Goal: Transaction & Acquisition: Purchase product/service

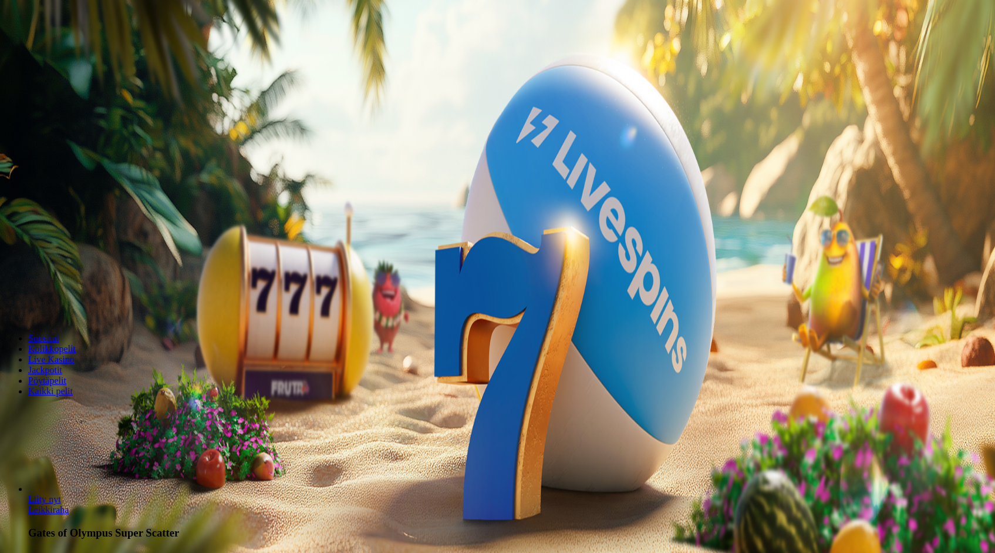
click at [100, 49] on button "Kirjaudu" at bounding box center [81, 42] width 38 height 12
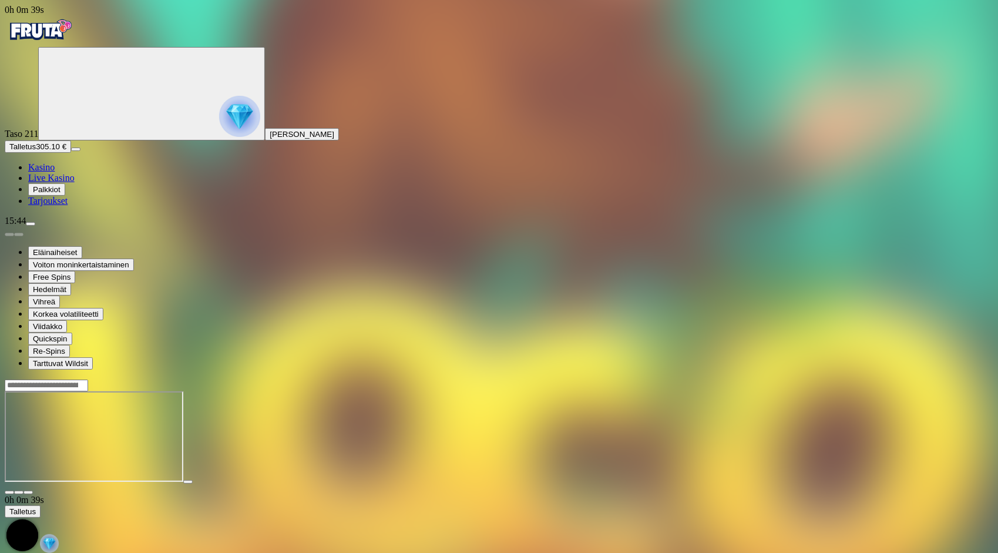
click at [759, 480] on div at bounding box center [499, 437] width 988 height 93
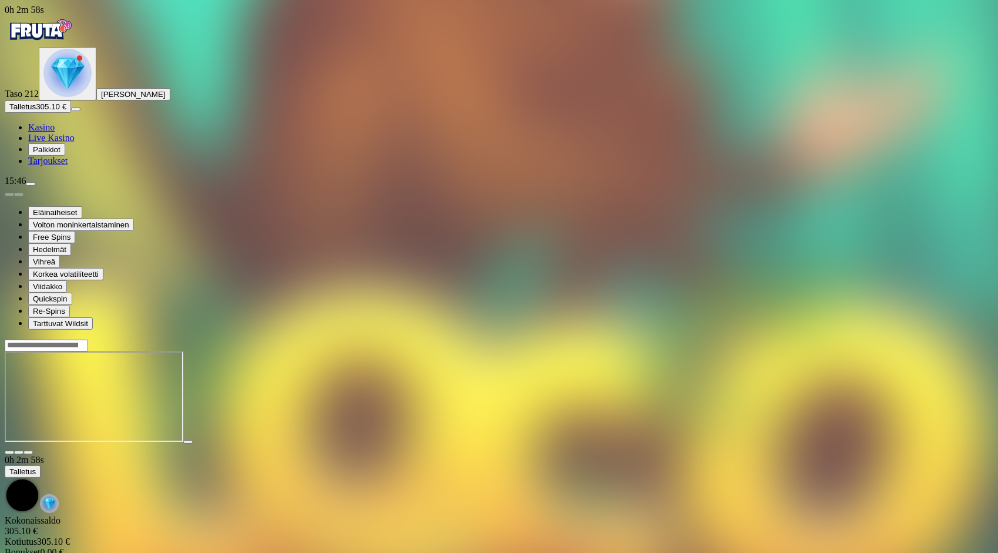
click at [88, 339] on input "Search" at bounding box center [46, 345] width 83 height 12
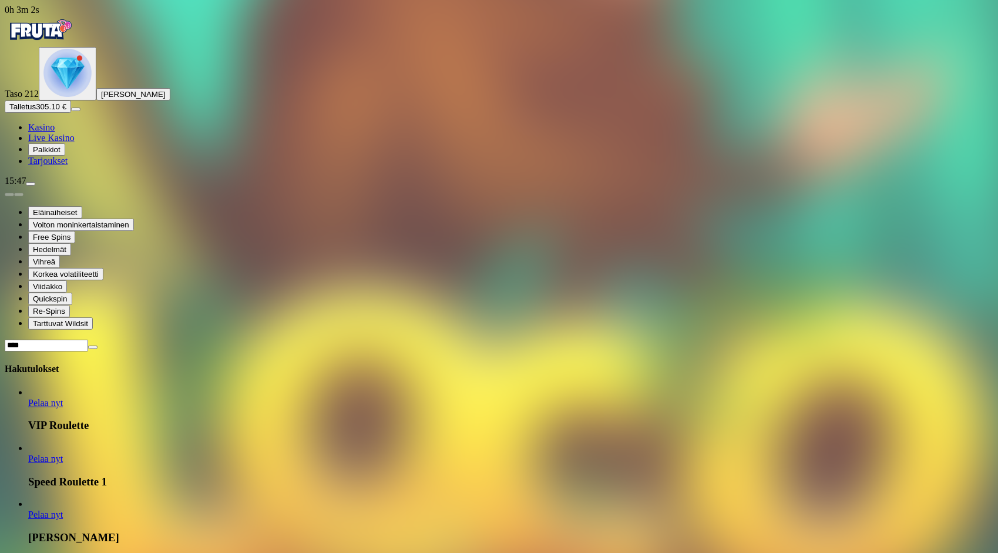
type input "****"
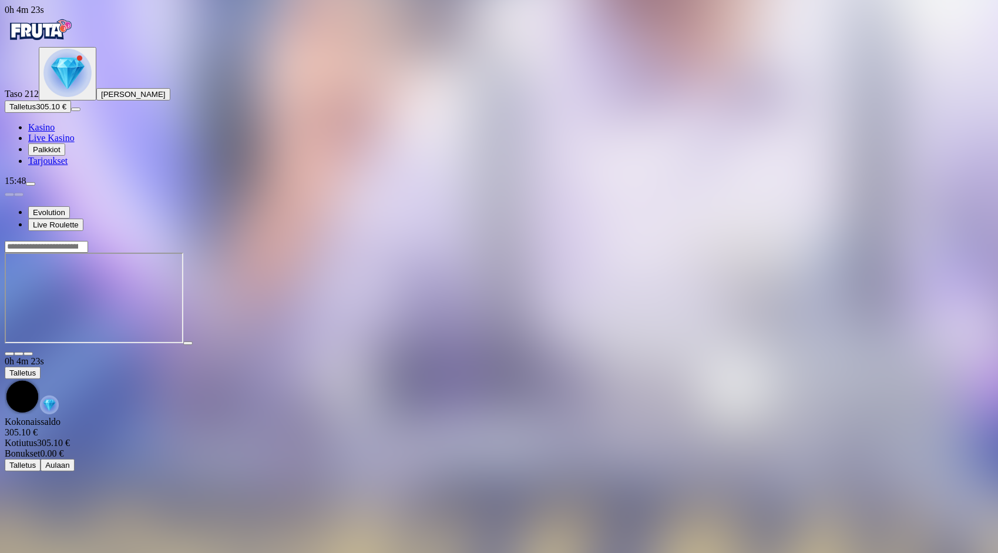
click at [56, 35] on img "Primary" at bounding box center [40, 29] width 70 height 29
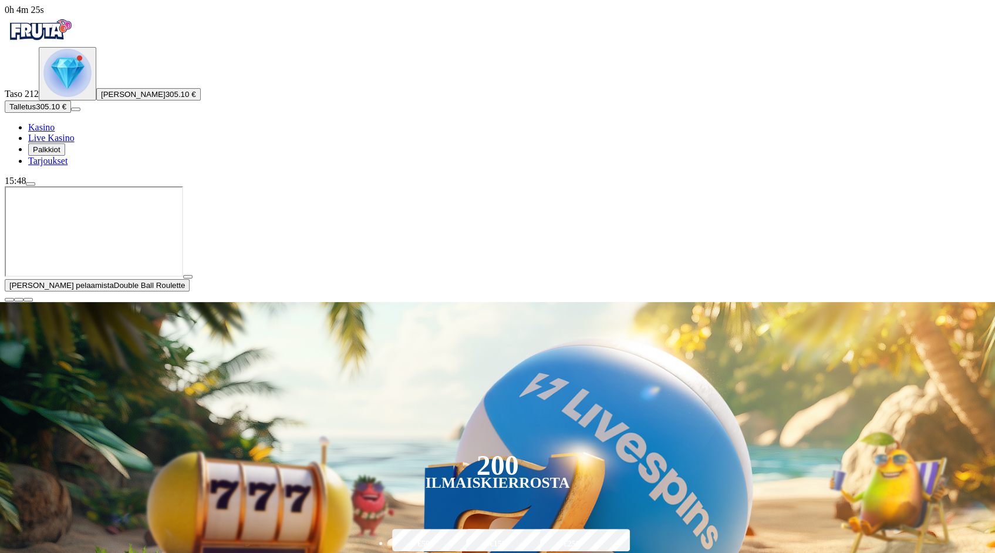
click at [9, 300] on span "close icon" at bounding box center [9, 300] width 0 height 0
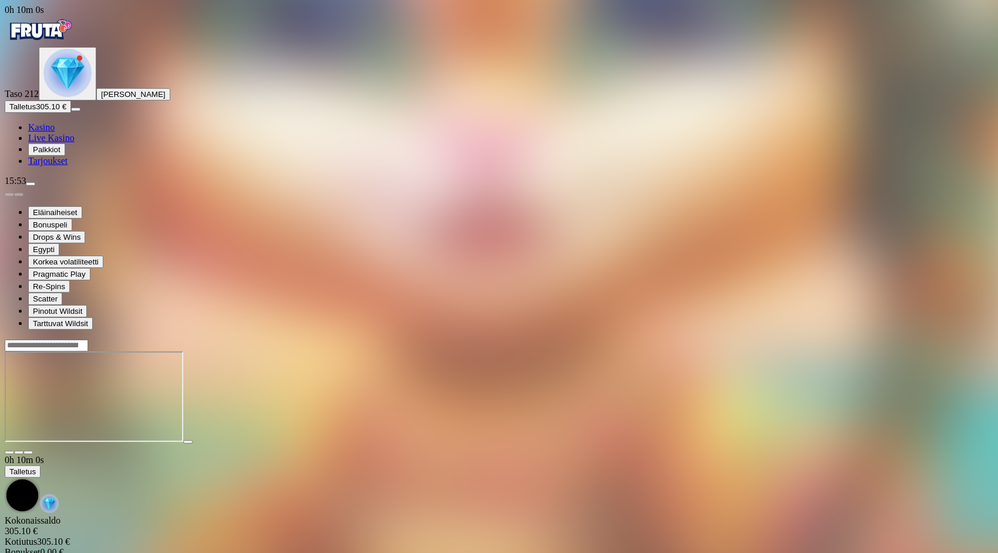
click at [75, 45] on img "Primary" at bounding box center [40, 29] width 70 height 29
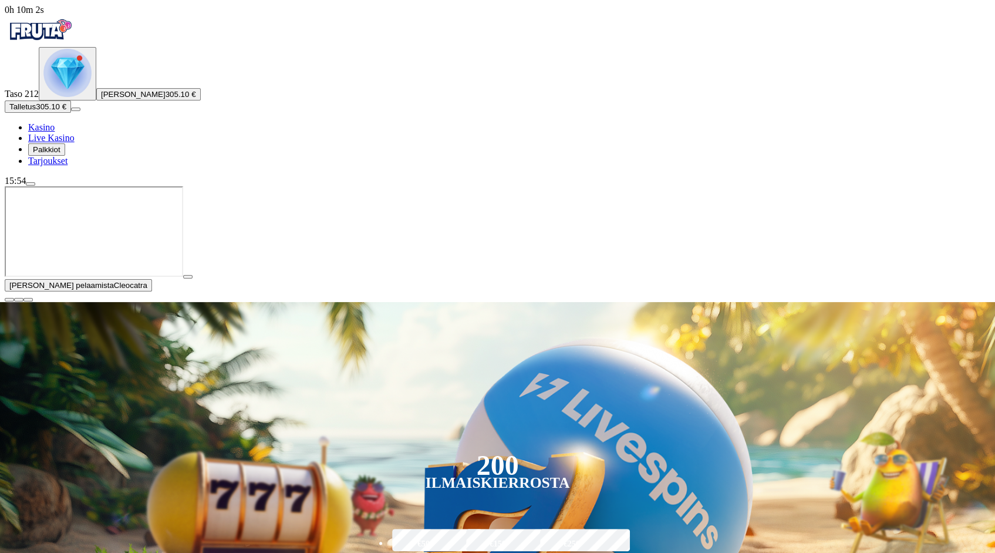
click at [9, 300] on span "close icon" at bounding box center [9, 300] width 0 height 0
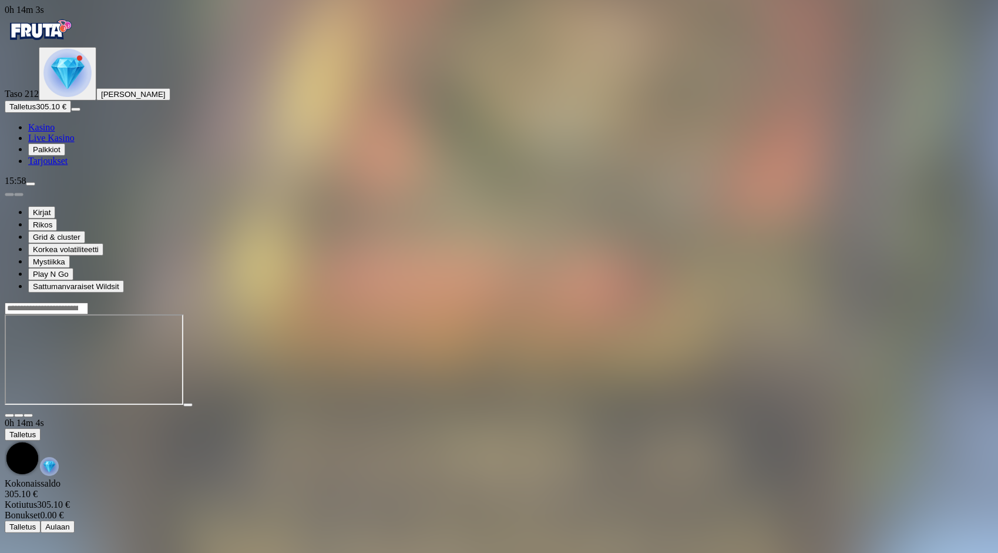
click at [75, 45] on img "Primary" at bounding box center [40, 29] width 70 height 29
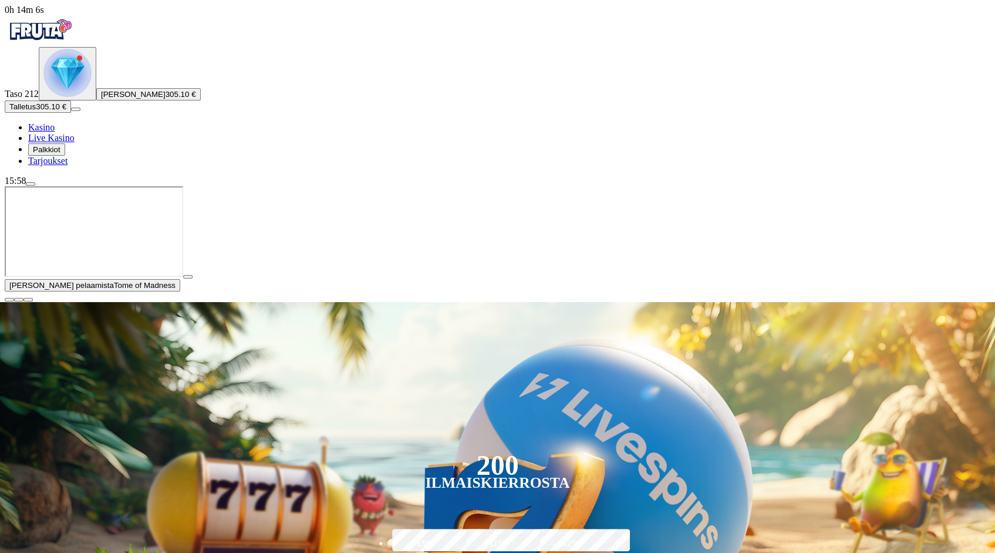
click at [9, 300] on span "close icon" at bounding box center [9, 300] width 0 height 0
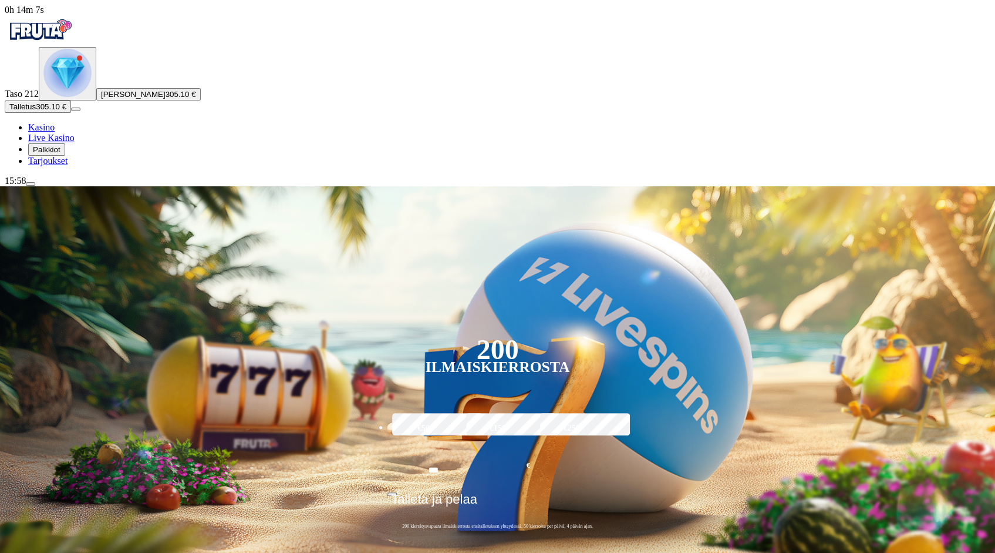
drag, startPoint x: 906, startPoint y: 351, endPoint x: 915, endPoint y: 332, distance: 21.0
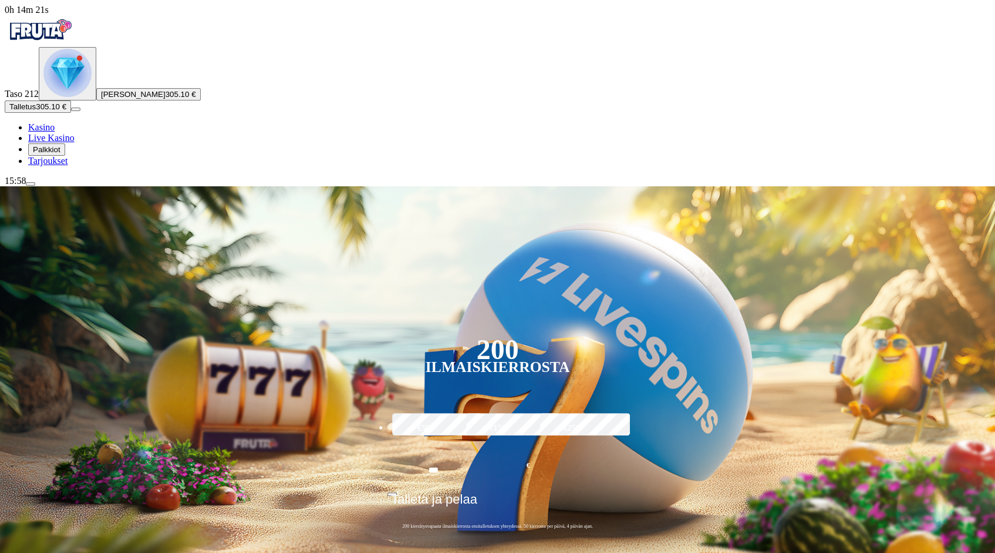
scroll to position [254, 0]
type input "*"
type input "*****"
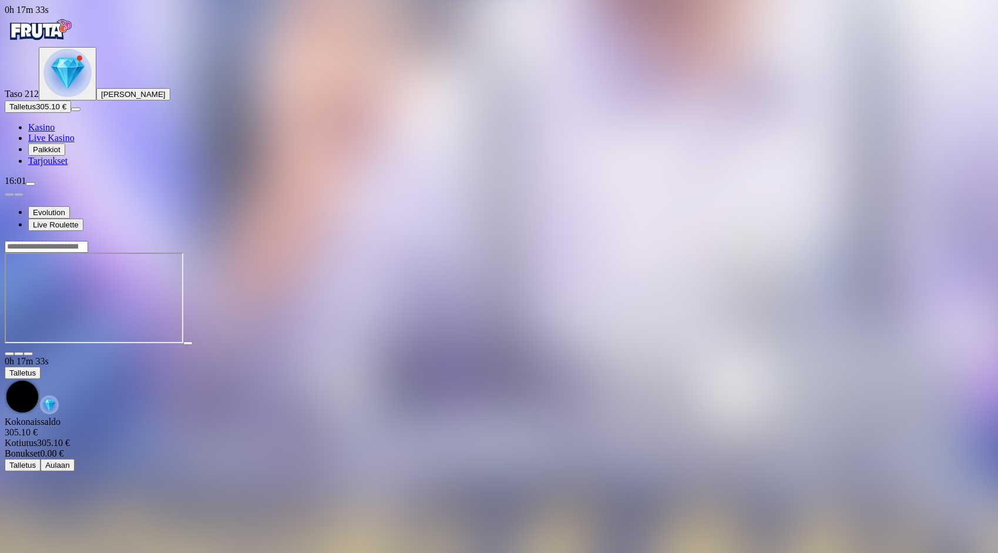
click at [59, 31] on img "Primary" at bounding box center [40, 29] width 70 height 29
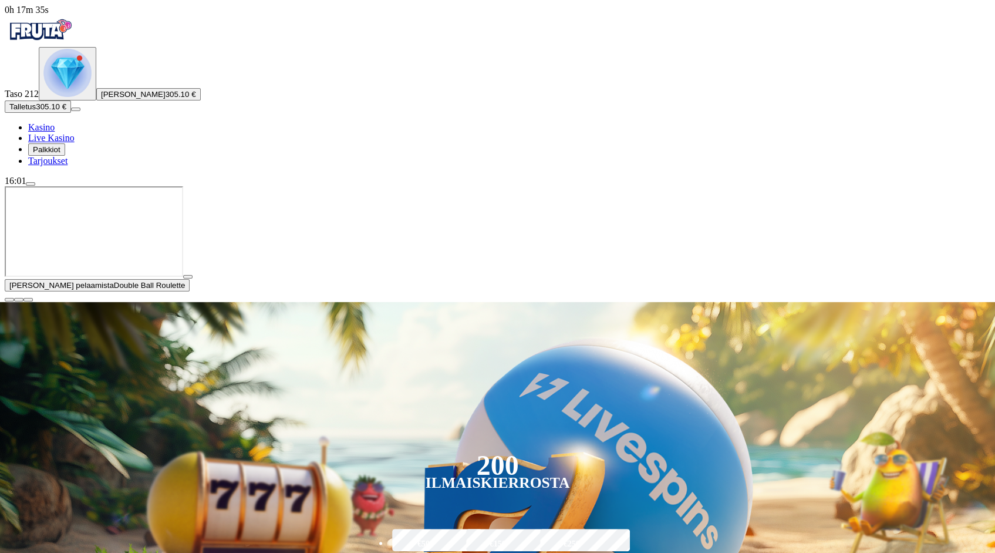
click at [14, 301] on button "button" at bounding box center [9, 300] width 9 height 4
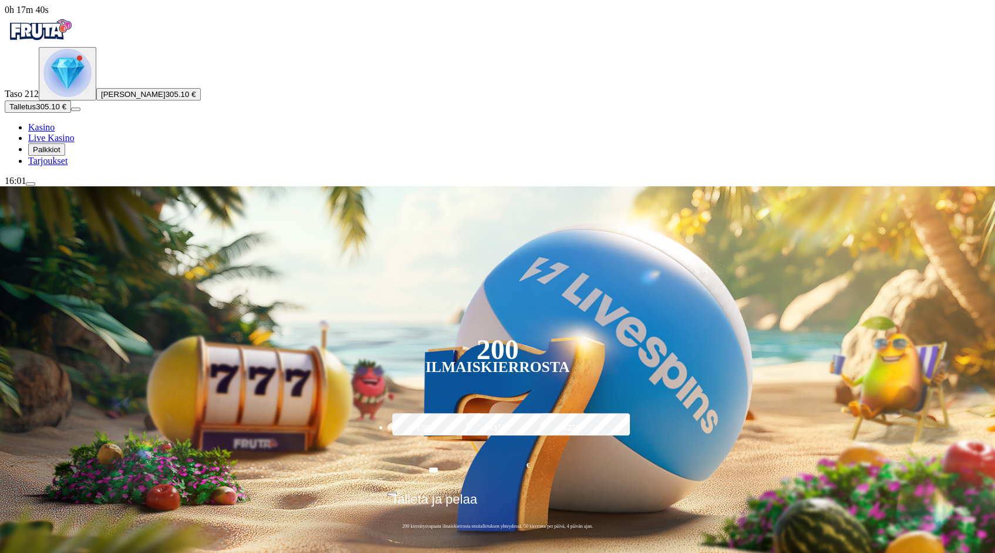
click at [35, 186] on button "menu" at bounding box center [30, 184] width 9 height 4
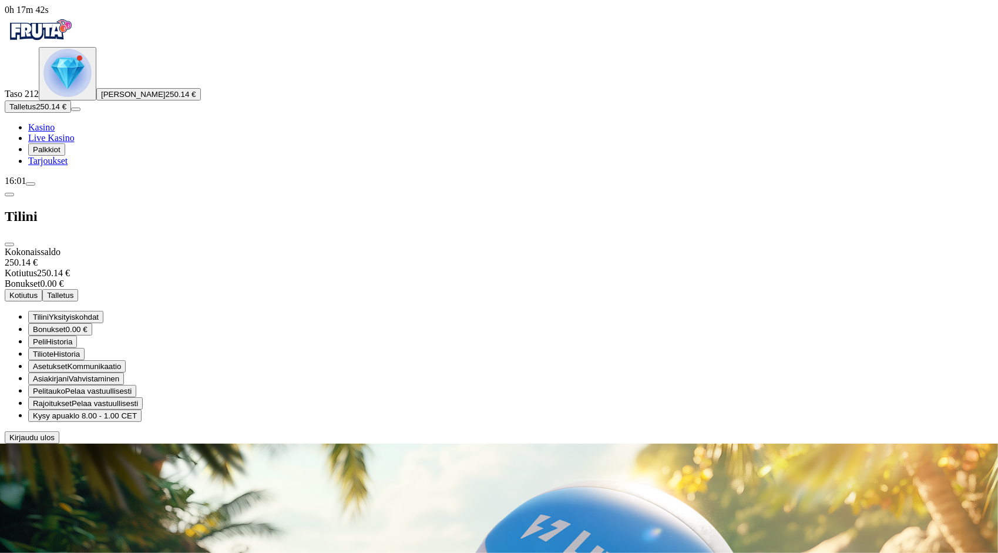
click at [42, 289] on button "Kotiutus" at bounding box center [24, 295] width 38 height 12
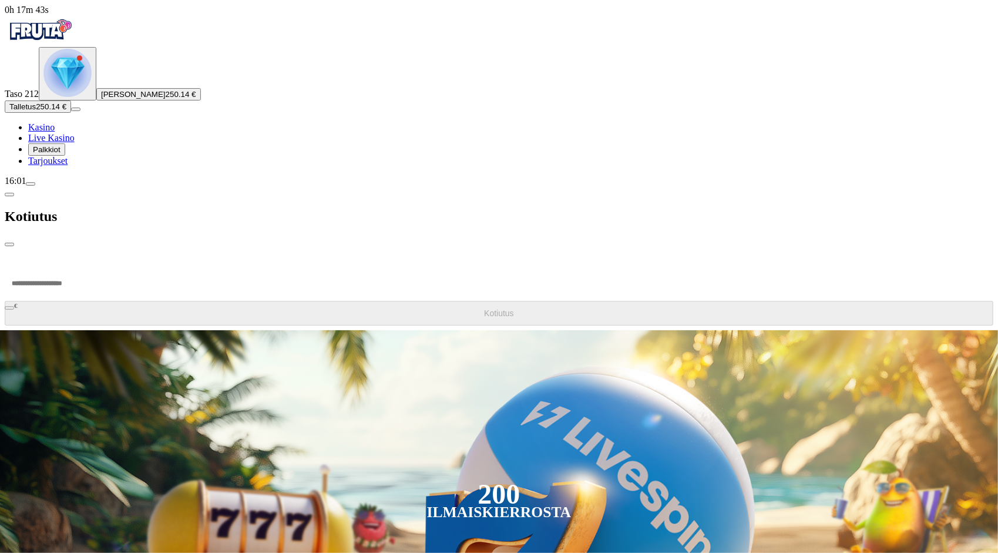
click at [84, 265] on input "number" at bounding box center [44, 282] width 79 height 35
type input "***"
click at [484, 308] on span "Kotiutus" at bounding box center [499, 312] width 30 height 9
click at [9, 244] on span "close icon" at bounding box center [9, 244] width 0 height 0
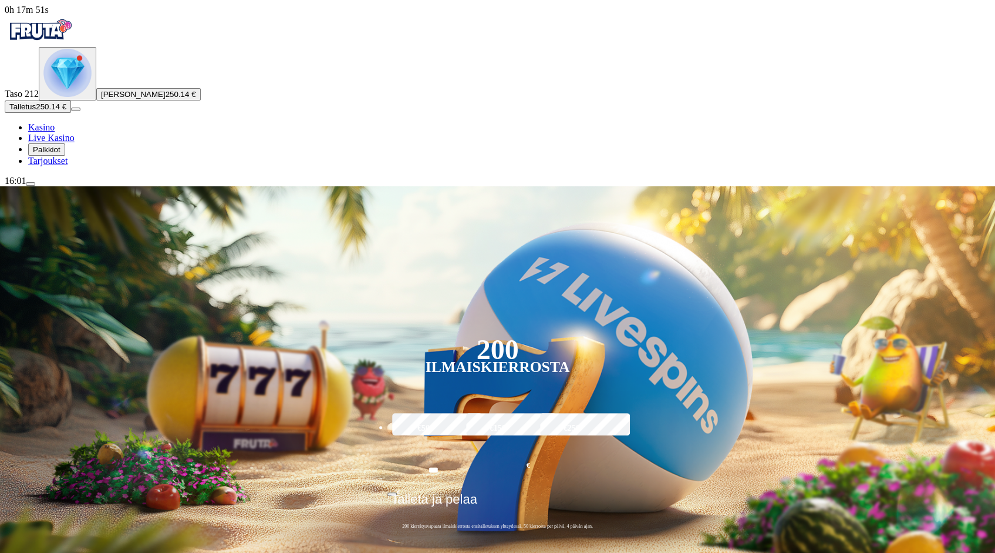
click at [42, 166] on div "Taso 212 [PERSON_NAME] Viro 250.14 € Talletus 250.14 € Kasino Live Kasino Palkk…" at bounding box center [498, 106] width 986 height 119
